Goal: Book appointment/travel/reservation

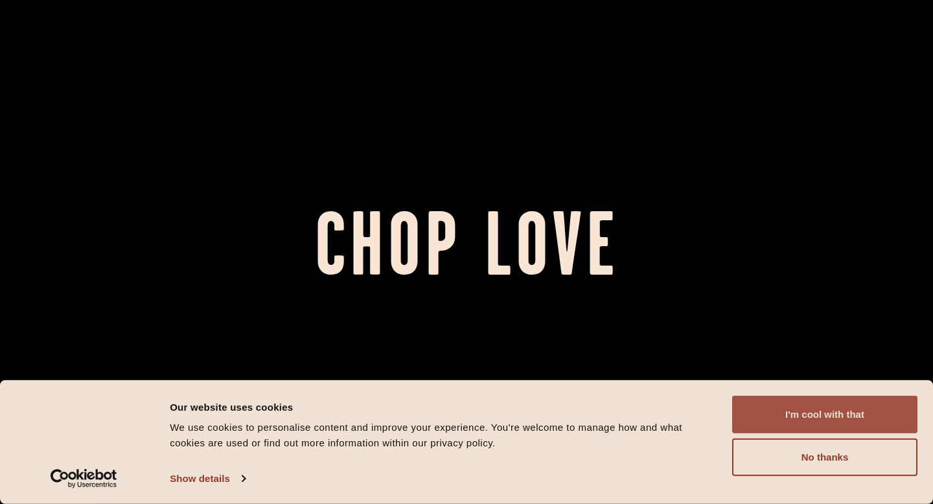
click at [850, 414] on button "I'm cool with that" at bounding box center [824, 415] width 185 height 38
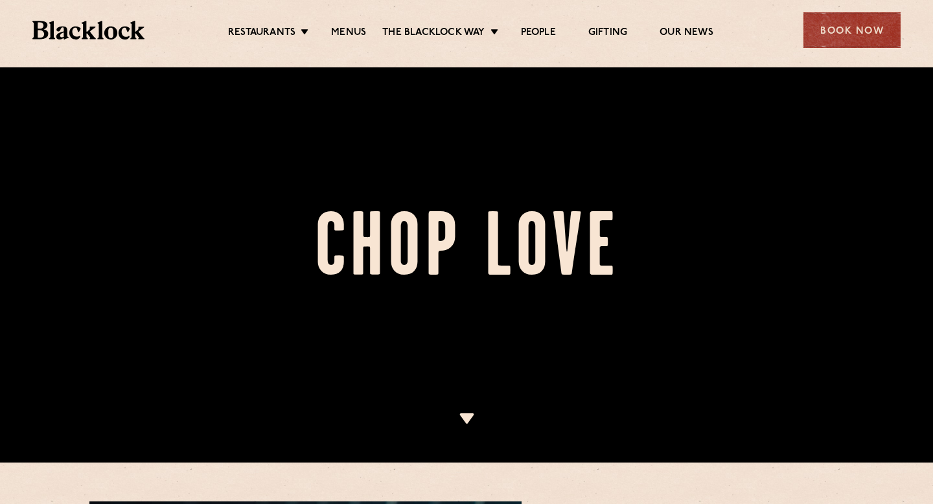
scroll to position [48, 0]
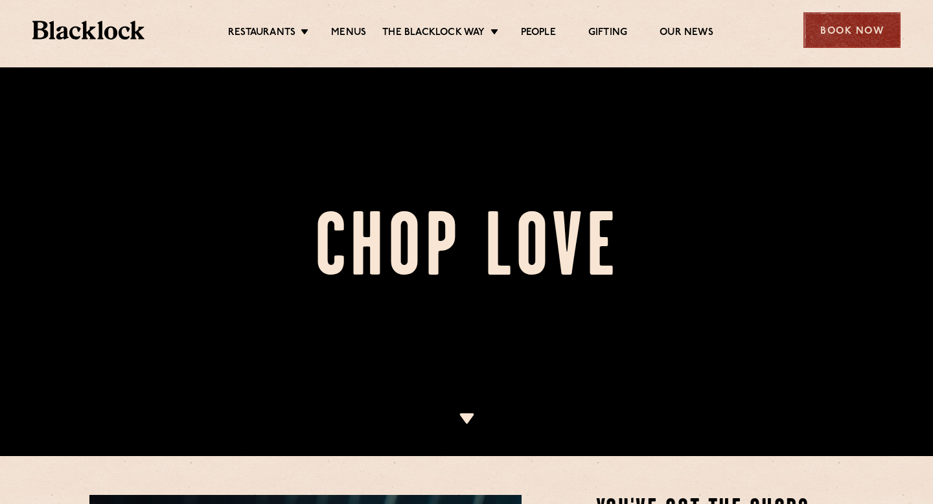
click at [833, 29] on div "Book Now" at bounding box center [852, 30] width 97 height 36
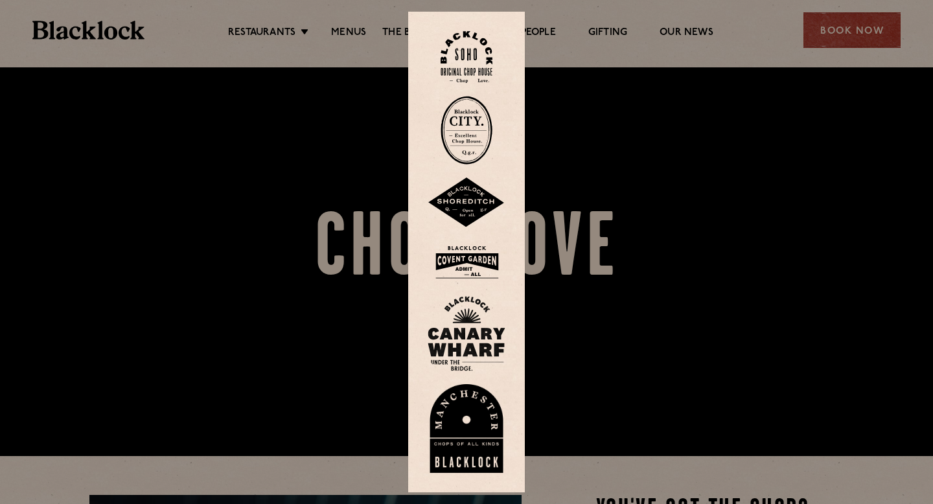
click at [469, 417] on img at bounding box center [467, 428] width 78 height 89
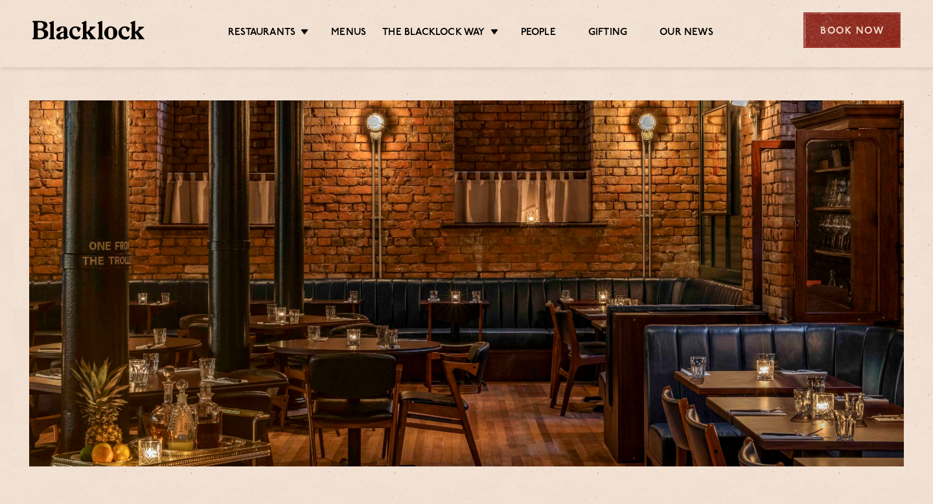
click at [842, 36] on div "Book Now" at bounding box center [852, 30] width 97 height 36
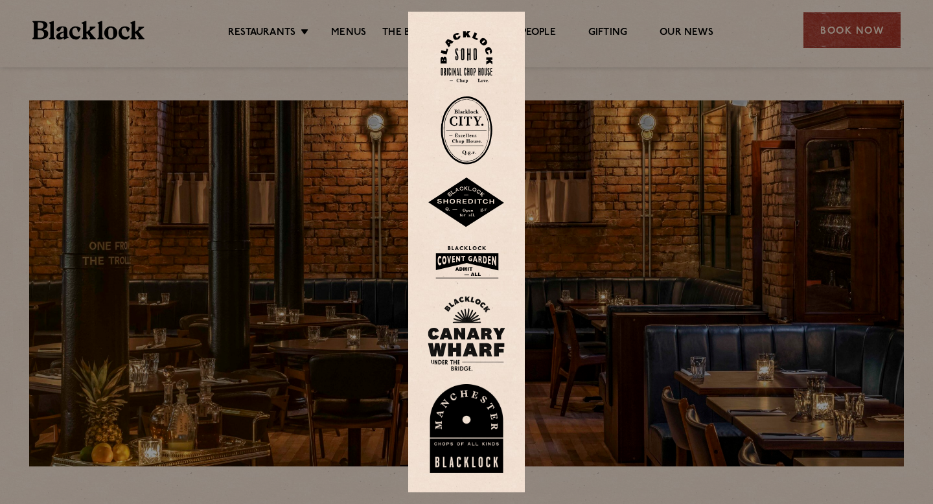
click at [447, 443] on img at bounding box center [467, 428] width 78 height 89
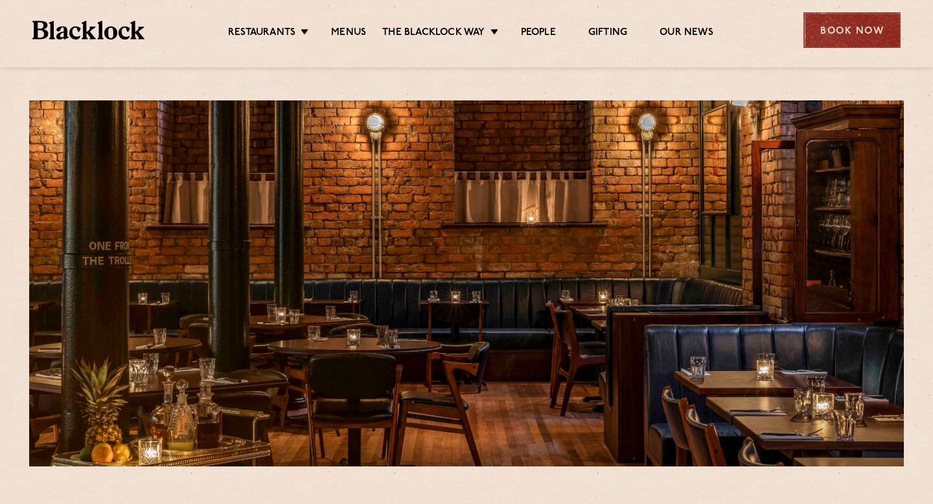
click at [861, 37] on div "Book Now" at bounding box center [852, 30] width 97 height 36
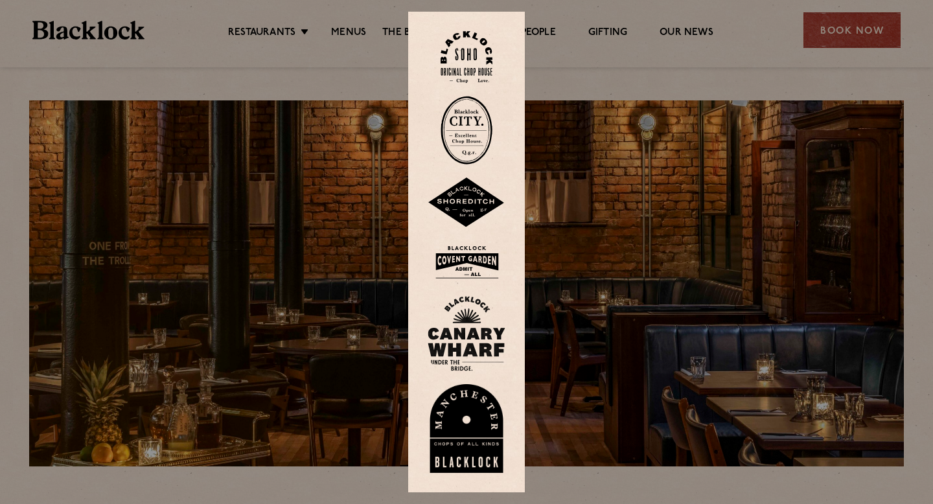
click at [469, 433] on img at bounding box center [467, 428] width 78 height 89
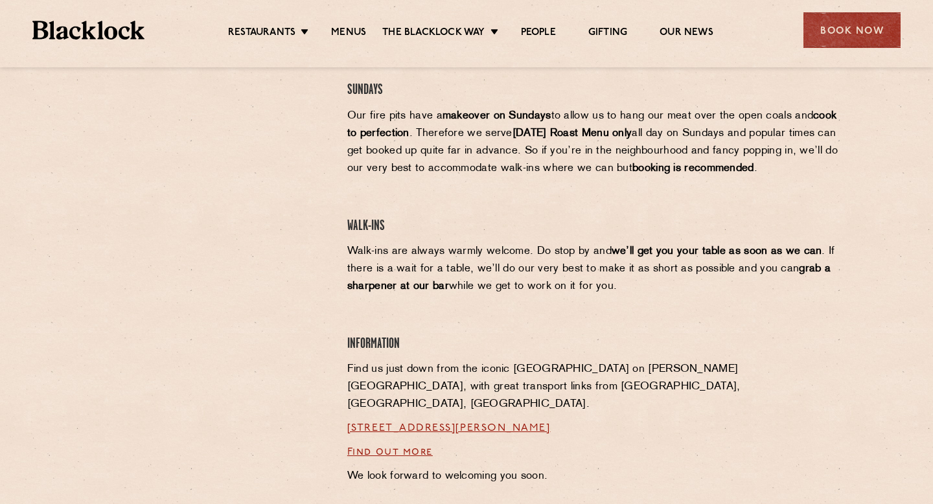
scroll to position [809, 0]
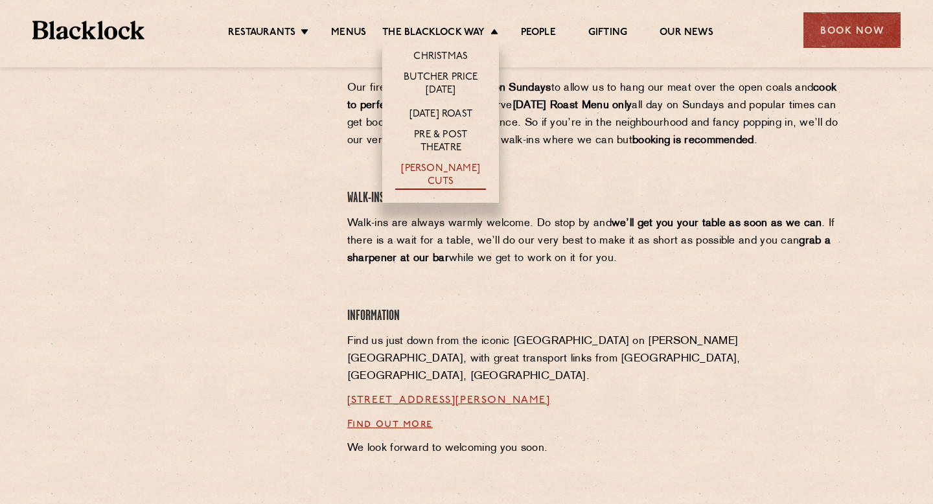
click at [443, 173] on link "[PERSON_NAME] Cuts" at bounding box center [440, 176] width 91 height 27
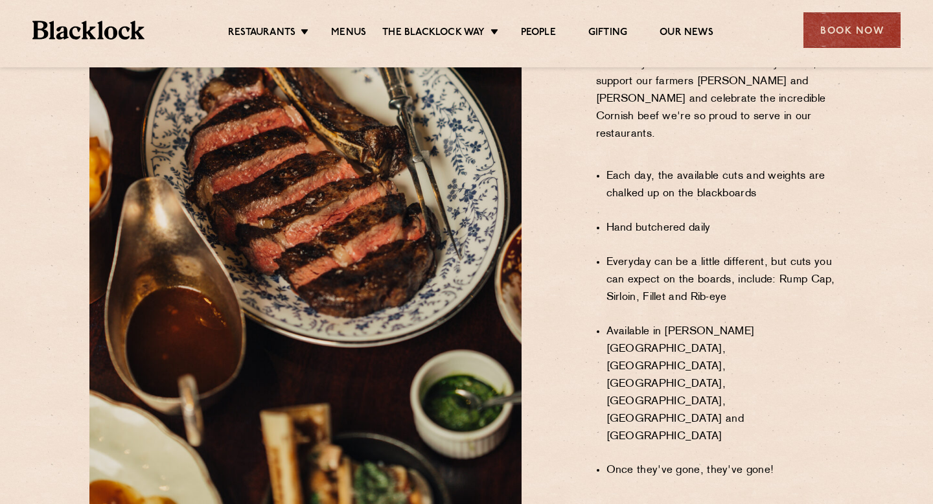
scroll to position [907, 0]
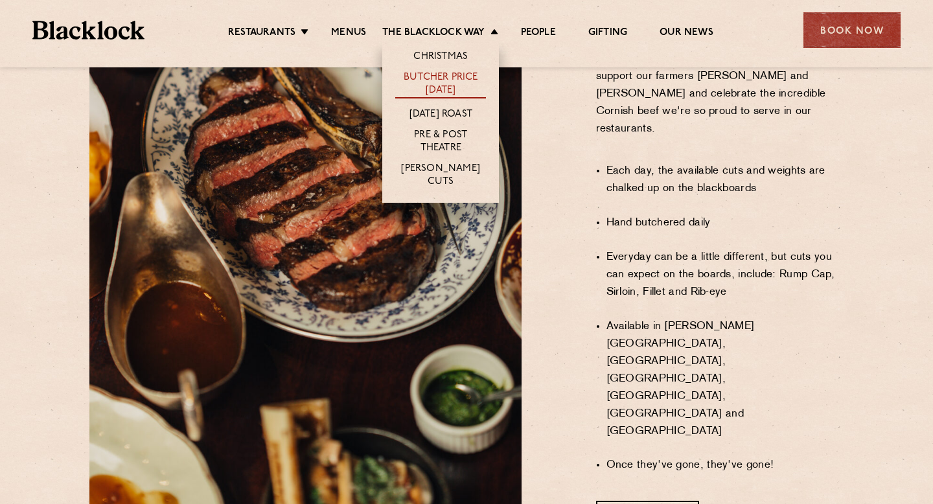
click at [446, 78] on link "Butcher Price [DATE]" at bounding box center [440, 84] width 91 height 27
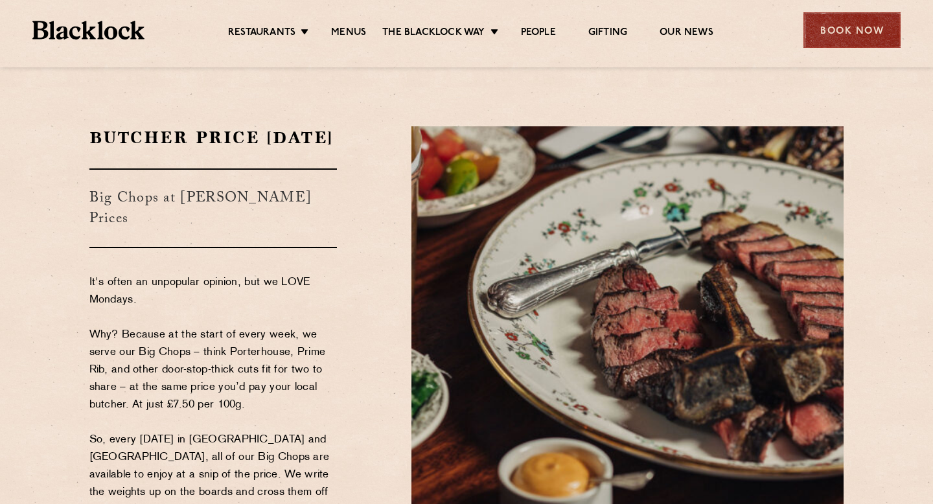
click at [868, 39] on div "Book Now" at bounding box center [852, 30] width 97 height 36
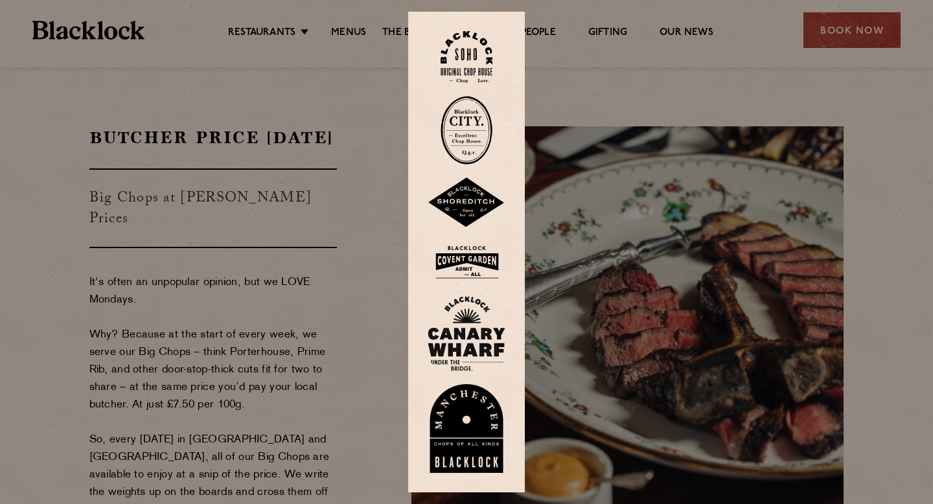
click at [463, 423] on img at bounding box center [467, 428] width 78 height 89
